Goal: Information Seeking & Learning: Learn about a topic

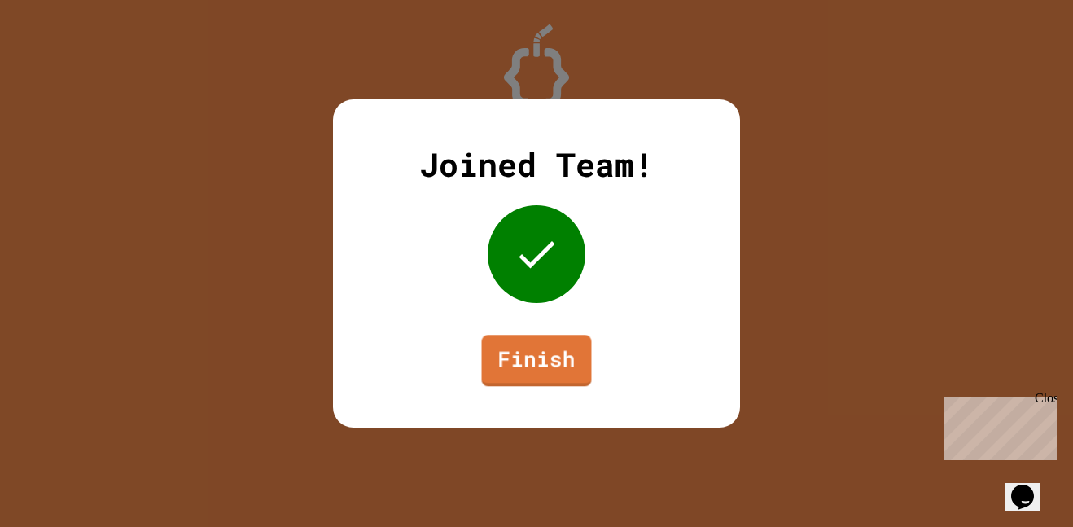
click at [501, 388] on div "Joined Team! Finish" at bounding box center [536, 263] width 407 height 328
click at [502, 379] on link "Finish" at bounding box center [537, 359] width 108 height 54
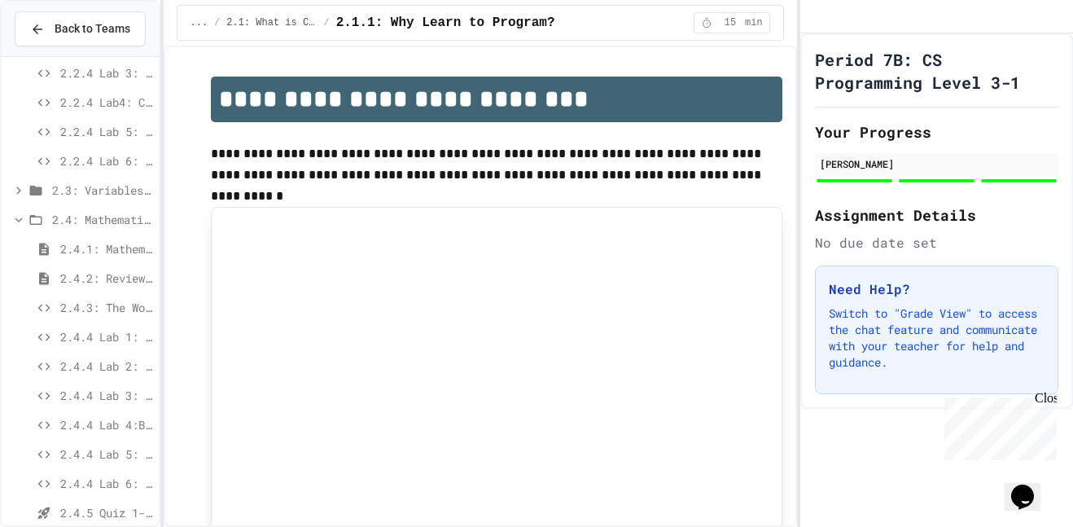
scroll to position [379, 0]
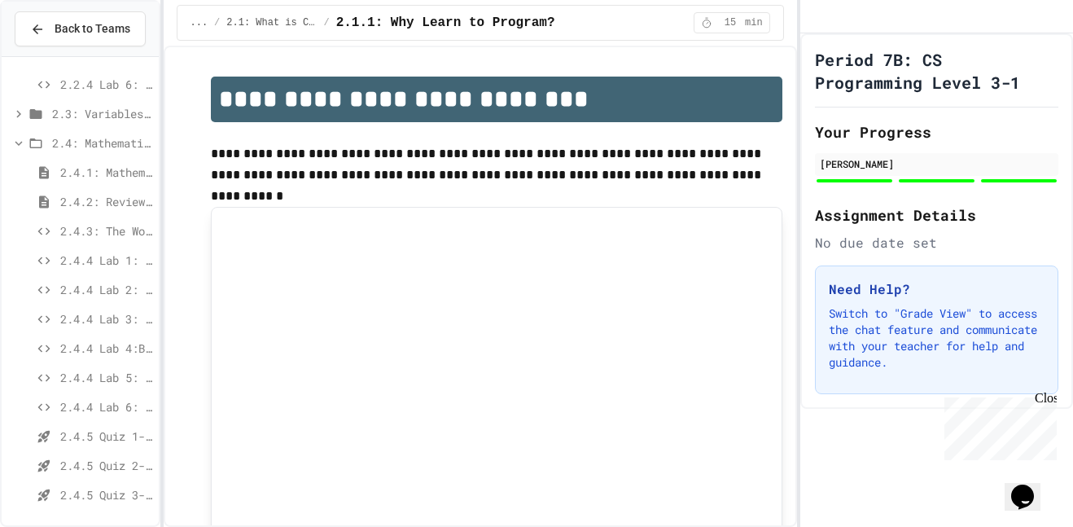
click at [124, 229] on span "2.4.3: The World's Worst [PERSON_NAME] Market" at bounding box center [106, 230] width 92 height 17
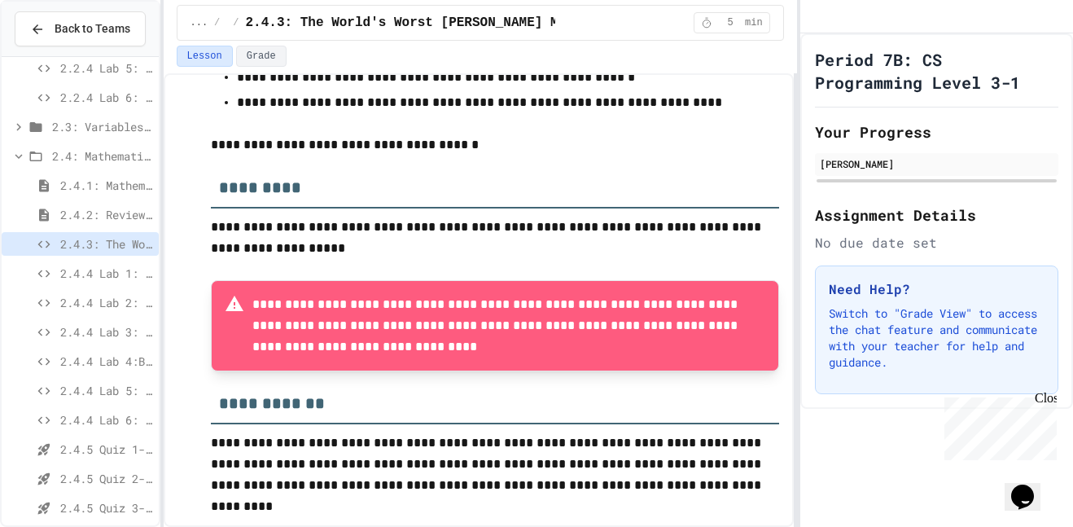
scroll to position [379, 0]
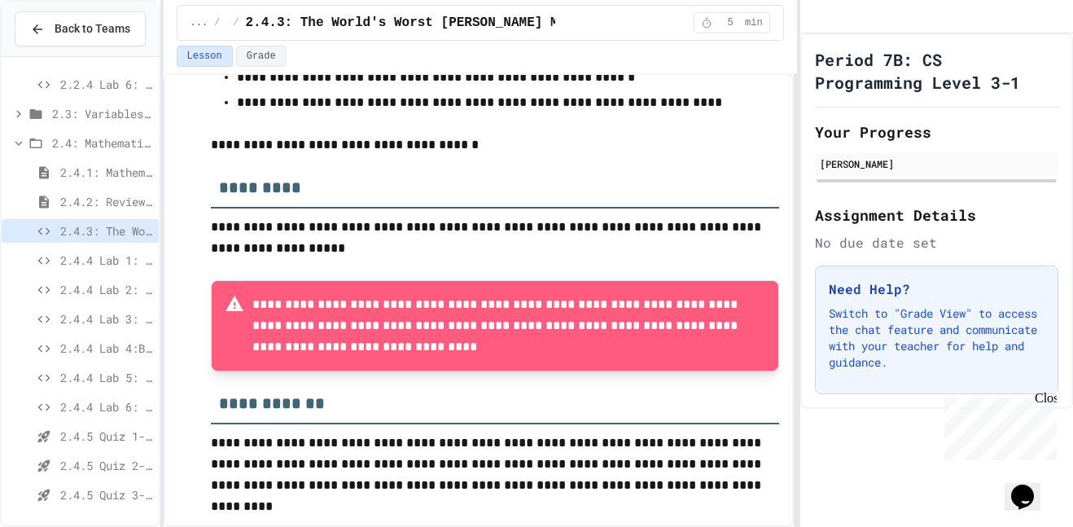
click at [94, 253] on span "2.4.4 Lab 1: Calculator Fix" at bounding box center [106, 260] width 92 height 17
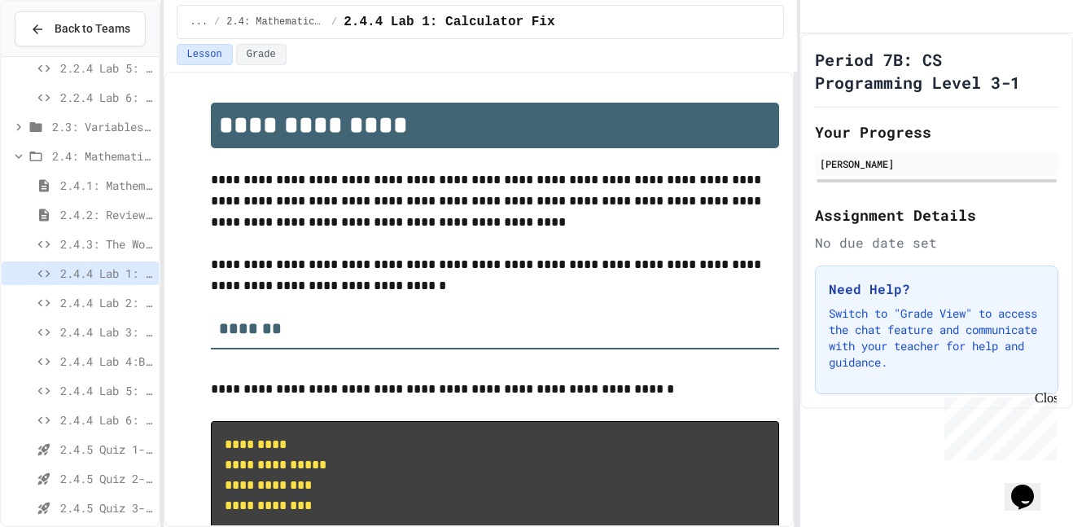
scroll to position [56, 0]
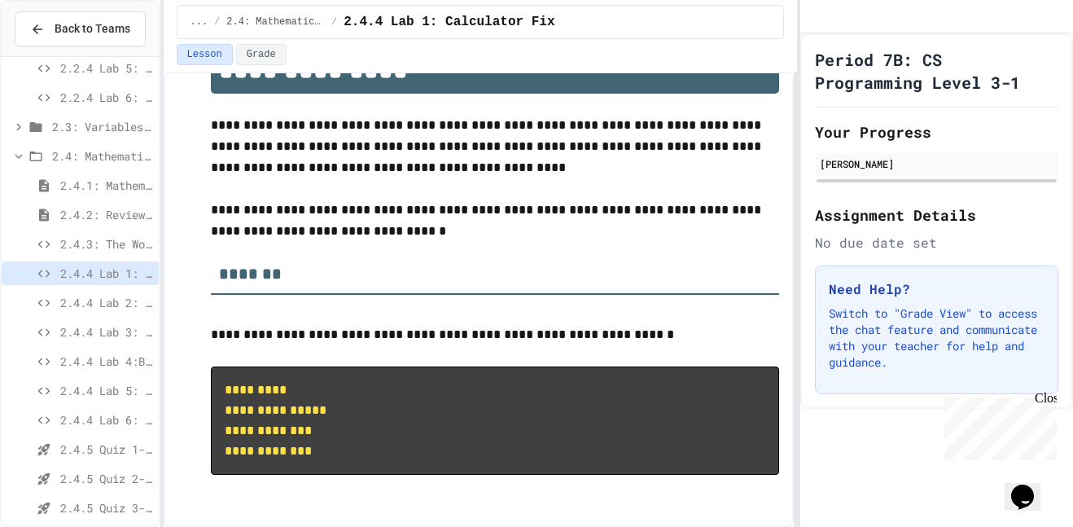
click at [77, 314] on div "2.4.4 Lab 2: Simple Calculator" at bounding box center [80, 303] width 157 height 24
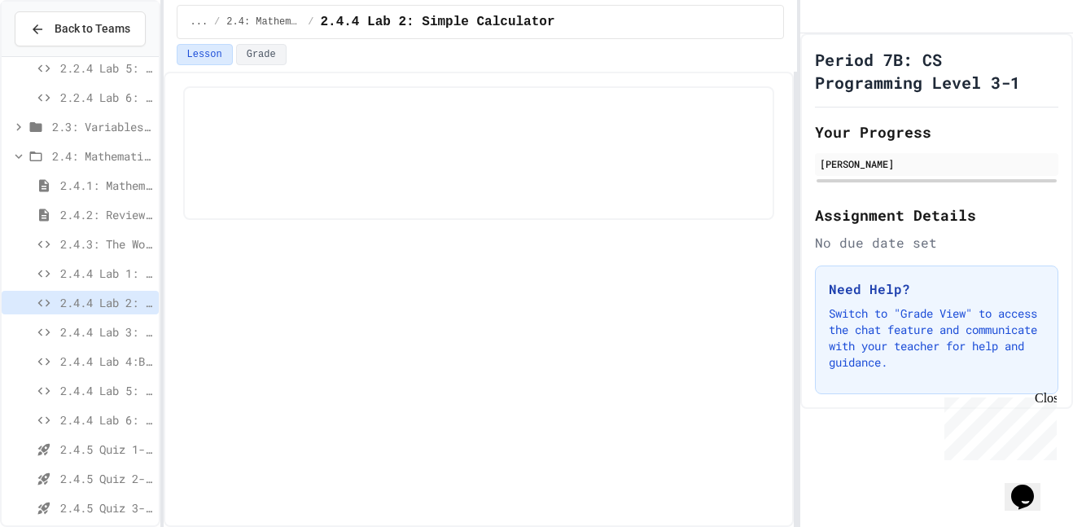
scroll to position [379, 0]
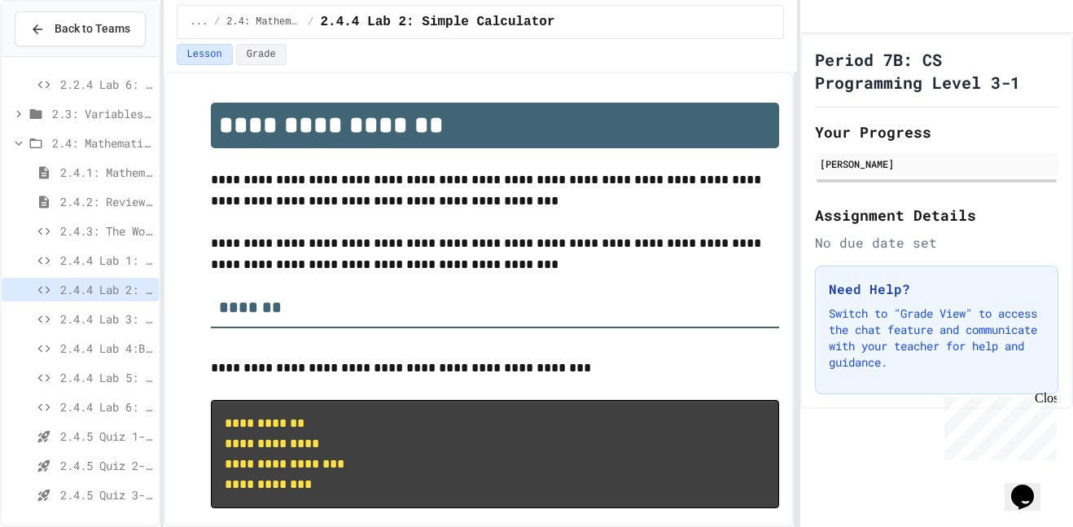
click at [77, 346] on span "2.4.4 Lab 4:Bakery Price Calculator" at bounding box center [106, 348] width 92 height 17
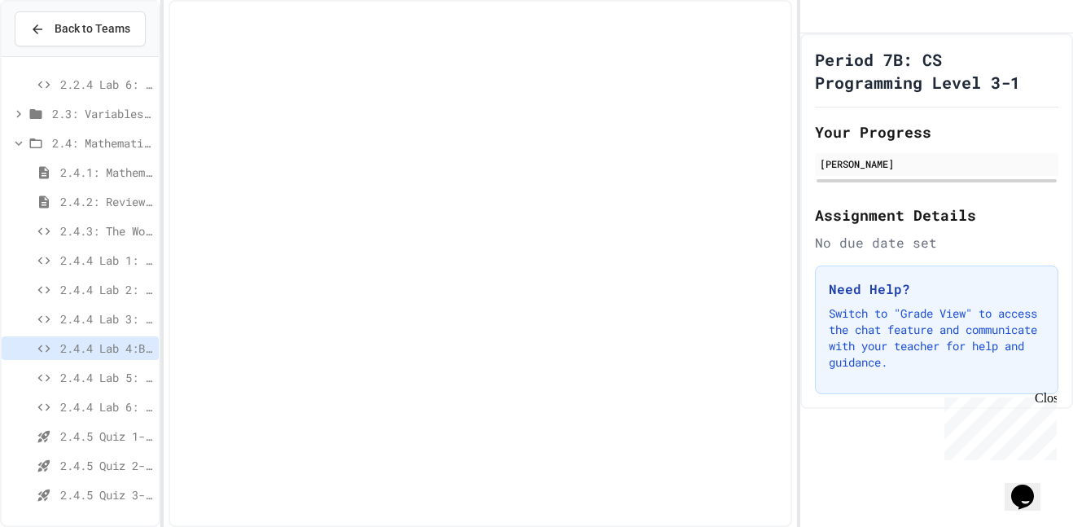
scroll to position [366, 0]
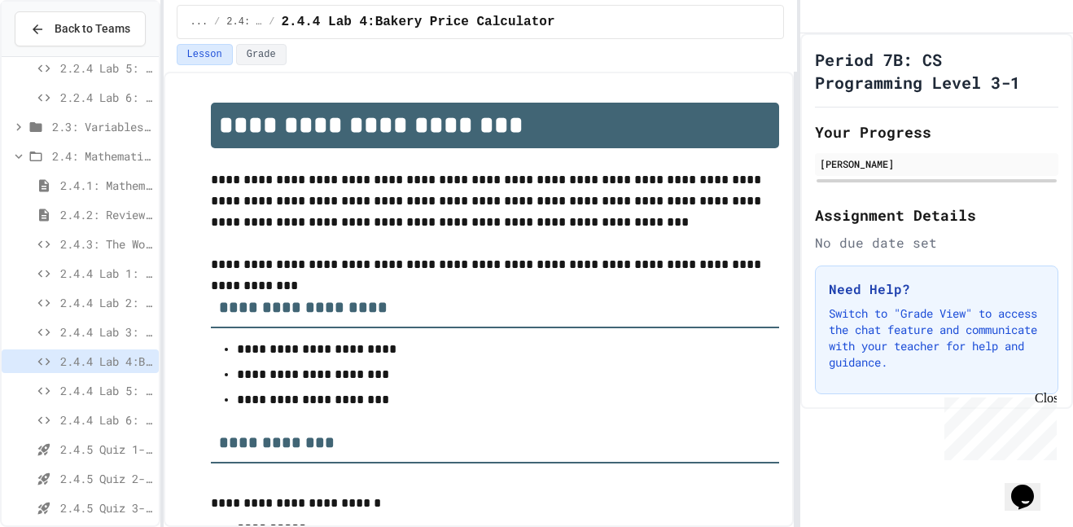
click at [84, 324] on span "2.4.4 Lab 3: Budget Tracker Fix" at bounding box center [106, 331] width 92 height 17
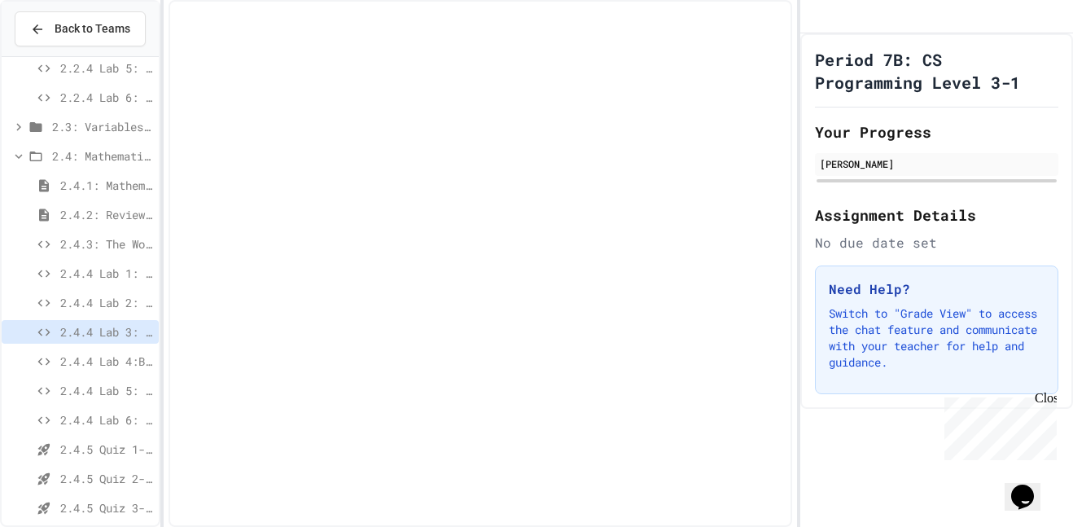
scroll to position [379, 0]
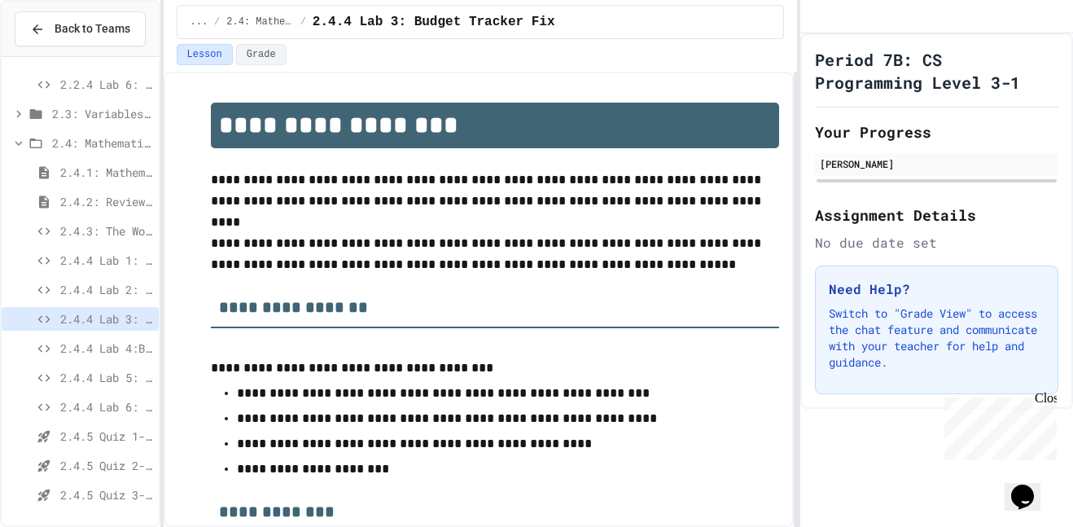
click at [88, 334] on div "2.4.4 Lab 3: Budget Tracker Fix" at bounding box center [80, 321] width 157 height 29
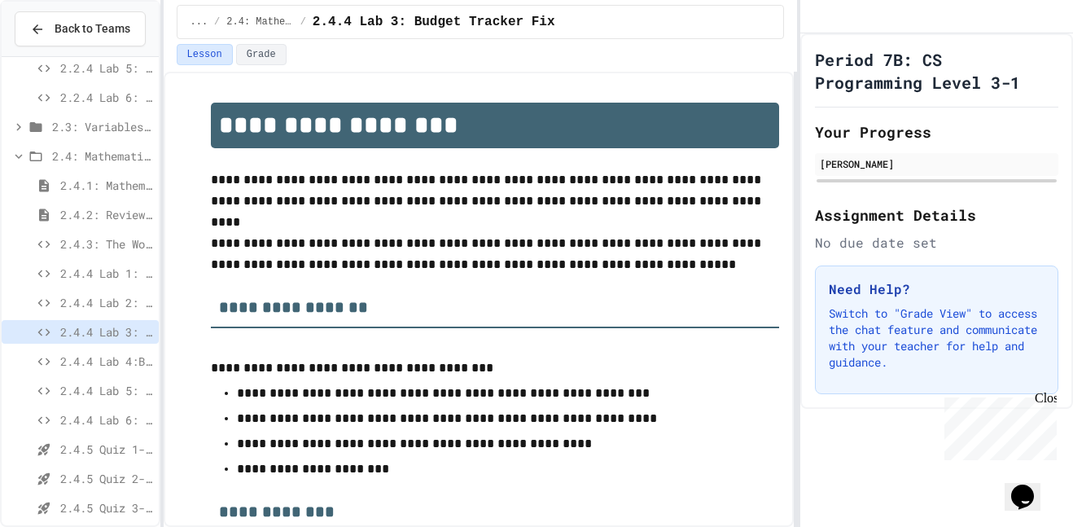
click at [94, 353] on span "2.4.4 Lab 4:Bakery Price Calculator" at bounding box center [106, 361] width 92 height 17
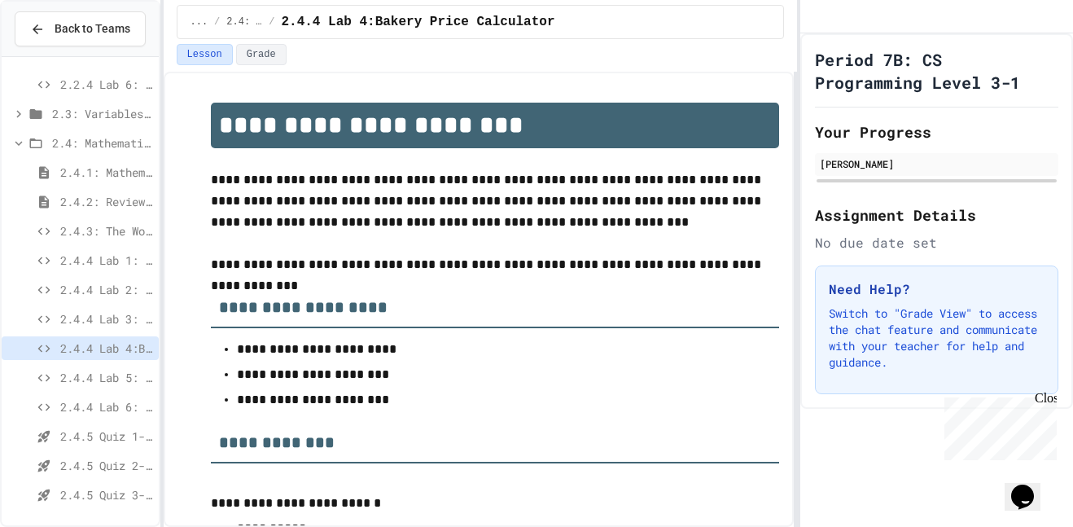
scroll to position [287, 0]
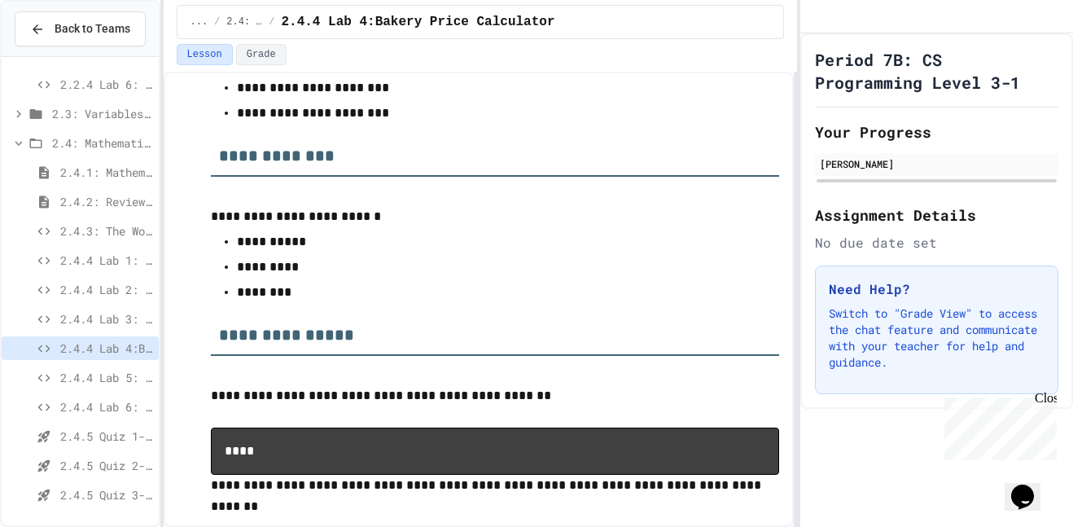
click at [79, 387] on div "2.4.4 Lab 5: Score Calculator" at bounding box center [80, 378] width 157 height 24
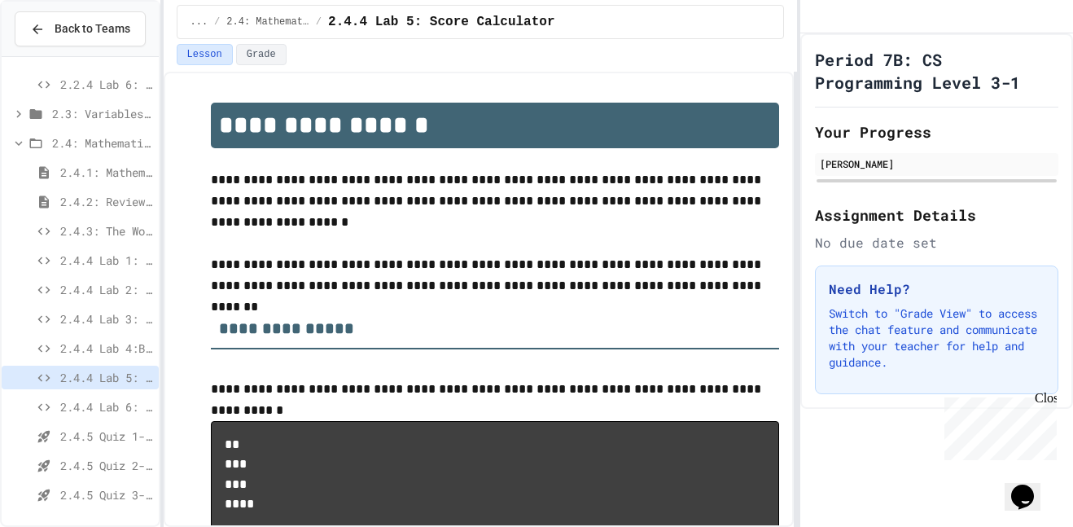
scroll to position [55, 0]
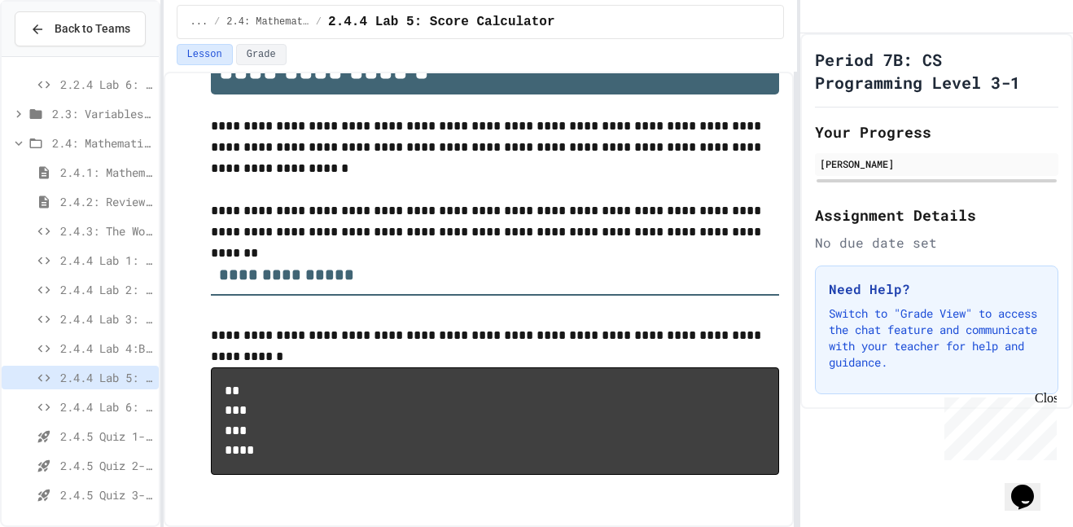
click at [128, 410] on span "2.4.4 Lab 6: Pizza Order Calculator" at bounding box center [106, 406] width 92 height 17
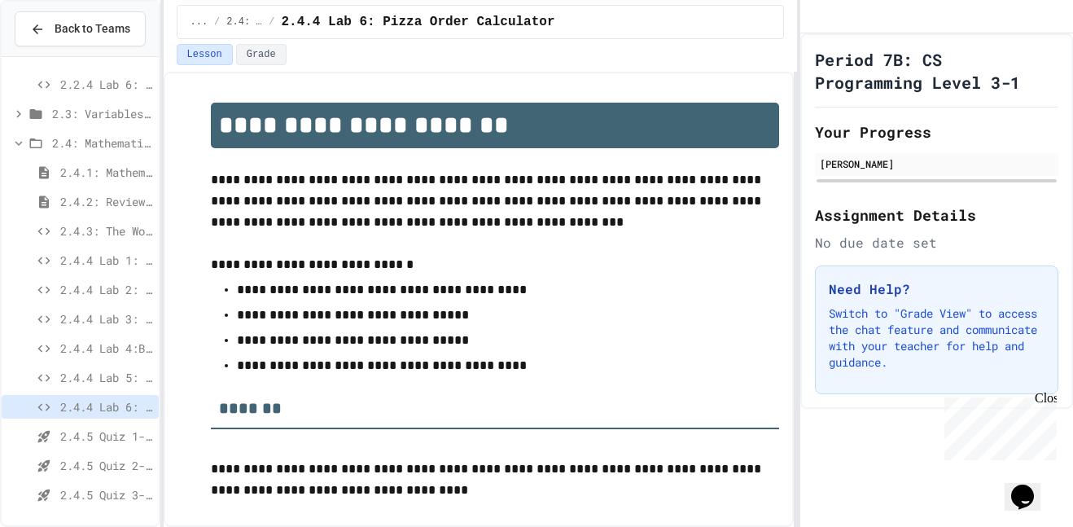
click at [125, 122] on div "2.3: Variables and Data Types" at bounding box center [80, 114] width 157 height 24
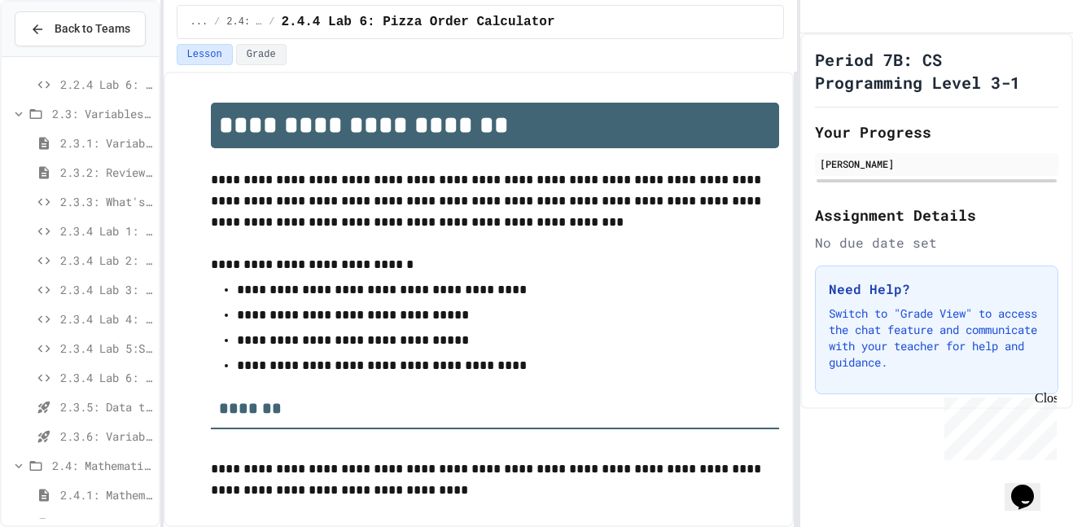
click at [116, 177] on span "2.3.2: Review - Variables and Data Types" at bounding box center [106, 172] width 92 height 17
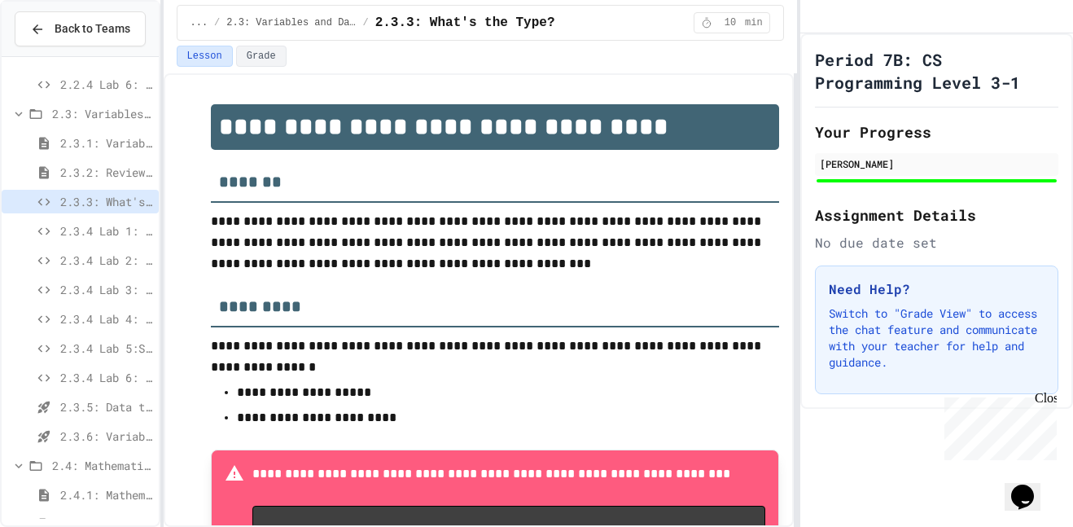
click at [112, 226] on span "2.3.4 Lab 1: Data Mix-Up Fix" at bounding box center [106, 230] width 92 height 17
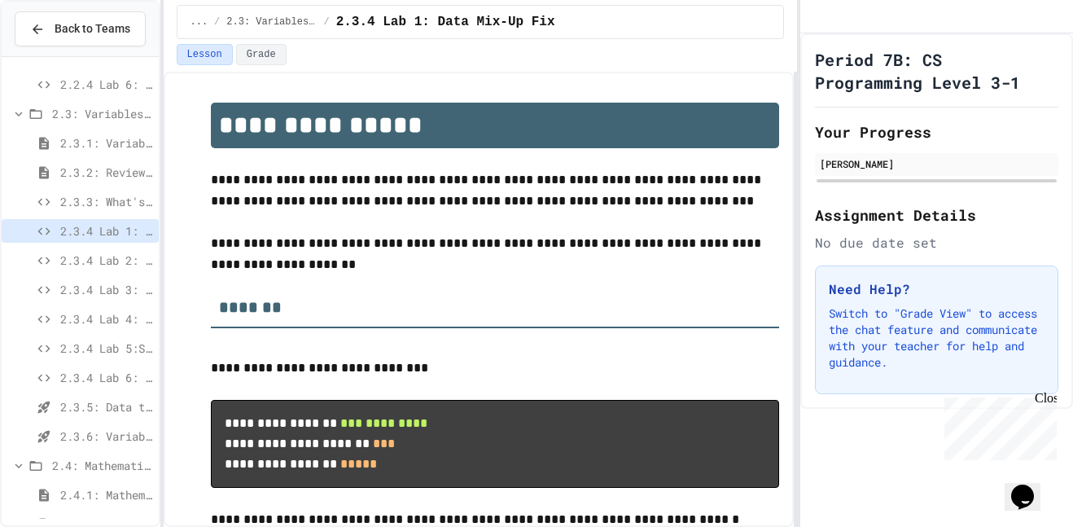
scroll to position [166, 0]
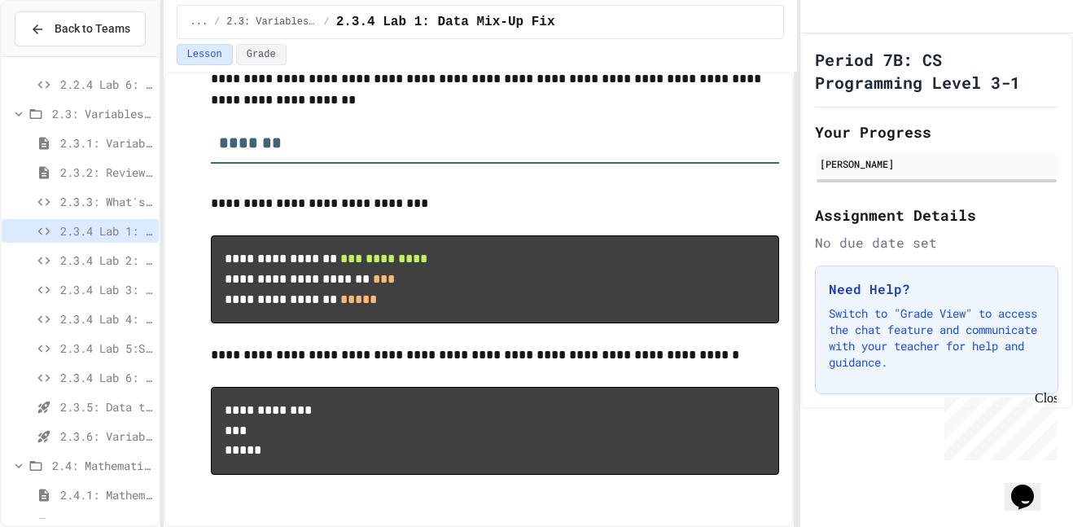
click at [103, 266] on span "2.3.4 Lab 2: Pet Name Keeper" at bounding box center [106, 260] width 92 height 17
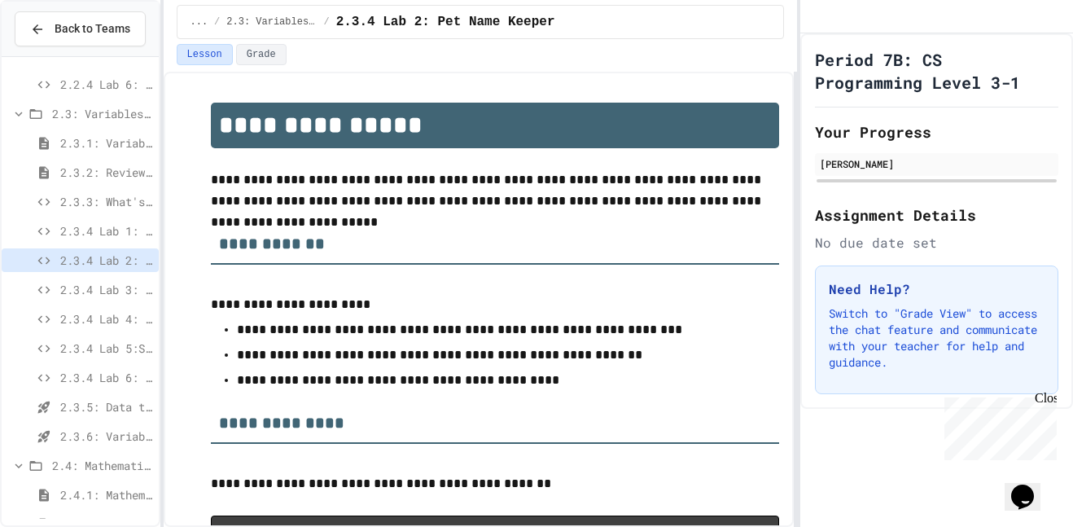
scroll to position [109, 0]
